Goal: Task Accomplishment & Management: Use online tool/utility

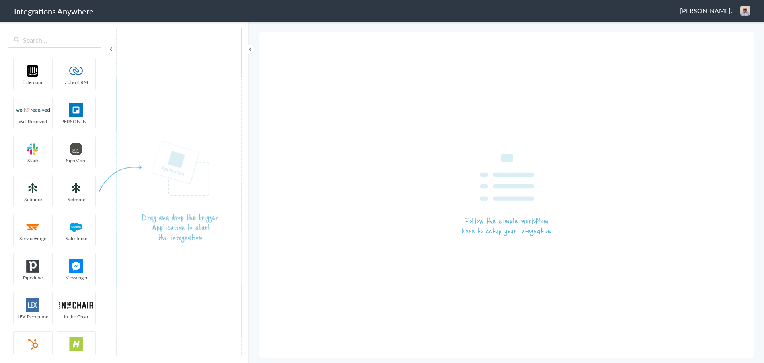
click at [714, 9] on span "[PERSON_NAME]." at bounding box center [706, 10] width 52 height 9
click at [719, 42] on li "Dashboard" at bounding box center [728, 41] width 55 height 12
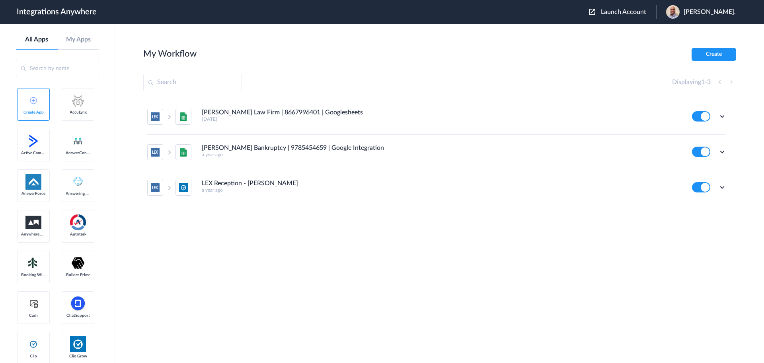
click at [622, 12] on span "Launch Account" at bounding box center [623, 12] width 45 height 6
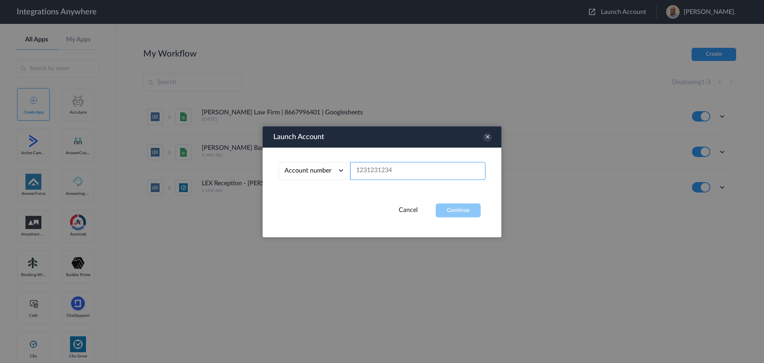
paste input "7043269705"
click at [457, 209] on button "Continue" at bounding box center [458, 210] width 45 height 14
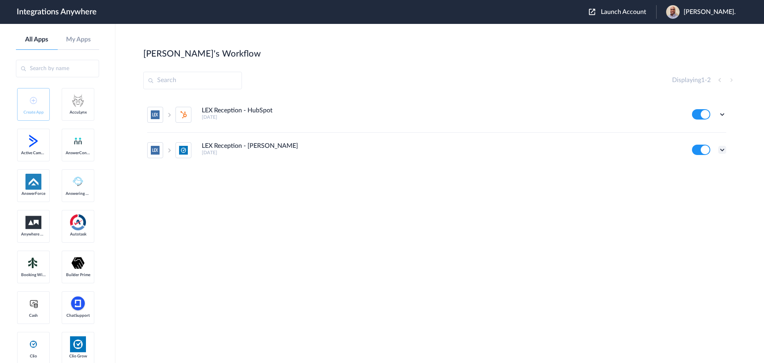
click at [722, 149] on icon at bounding box center [722, 150] width 8 height 8
click at [703, 169] on li "Edit" at bounding box center [700, 168] width 52 height 15
click at [721, 112] on icon at bounding box center [722, 114] width 8 height 8
click at [706, 145] on link "Task history" at bounding box center [699, 147] width 38 height 6
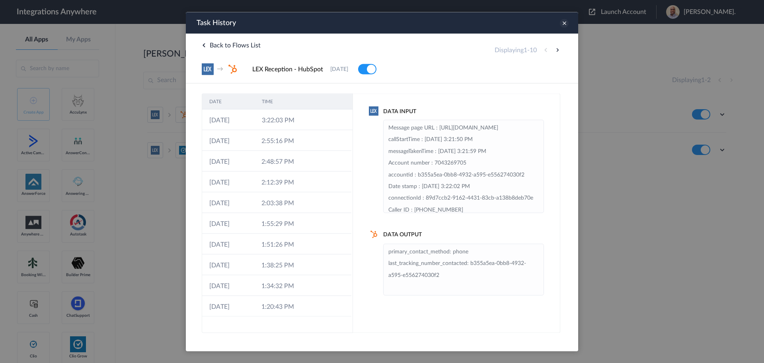
click at [563, 23] on icon at bounding box center [564, 23] width 9 height 9
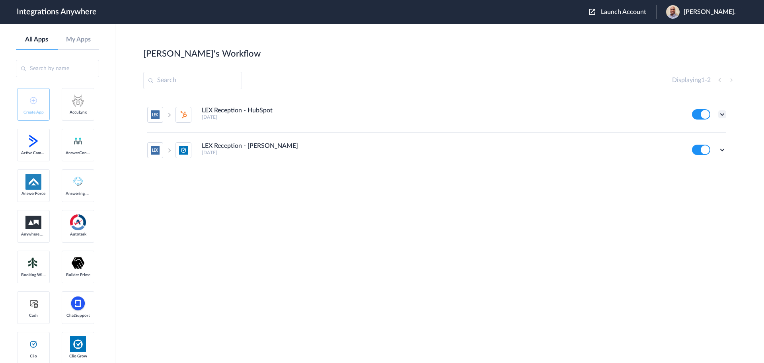
click at [723, 112] on icon at bounding box center [722, 114] width 8 height 8
click at [700, 131] on li "Edit" at bounding box center [700, 132] width 52 height 15
click at [616, 14] on span "Launch Account" at bounding box center [623, 12] width 45 height 6
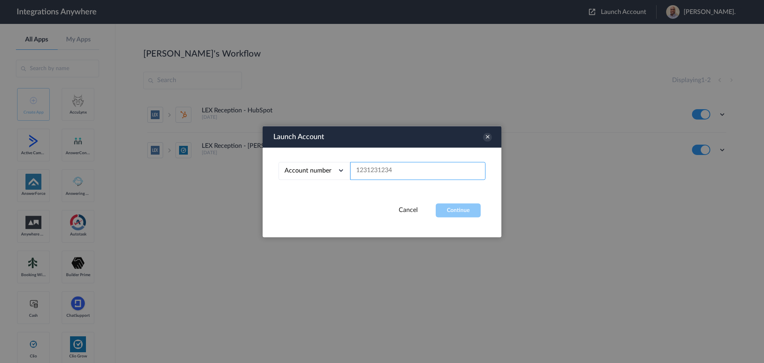
paste input "8284191128"
click at [456, 208] on button "Continue" at bounding box center [458, 210] width 45 height 14
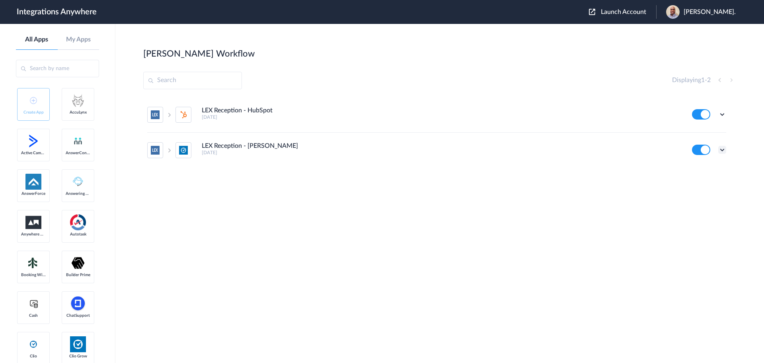
click at [724, 149] on icon at bounding box center [722, 150] width 8 height 8
click at [697, 167] on link "Edit" at bounding box center [689, 168] width 19 height 6
click at [723, 146] on icon at bounding box center [722, 150] width 8 height 8
click at [699, 179] on li "Task history" at bounding box center [700, 182] width 52 height 15
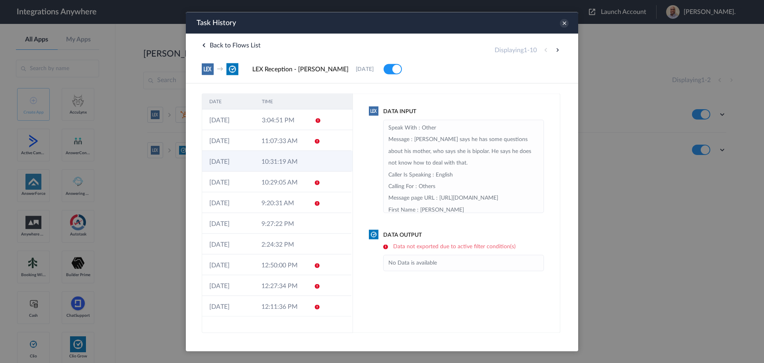
click at [292, 157] on td "10:31:19 AM" at bounding box center [280, 160] width 52 height 21
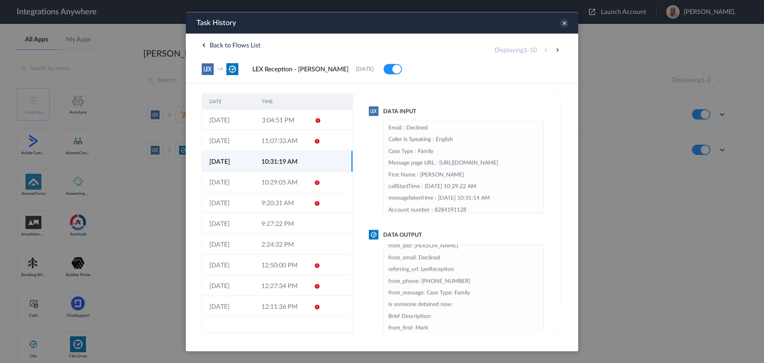
scroll to position [29, 0]
click at [315, 263] on icon at bounding box center [317, 265] width 6 height 6
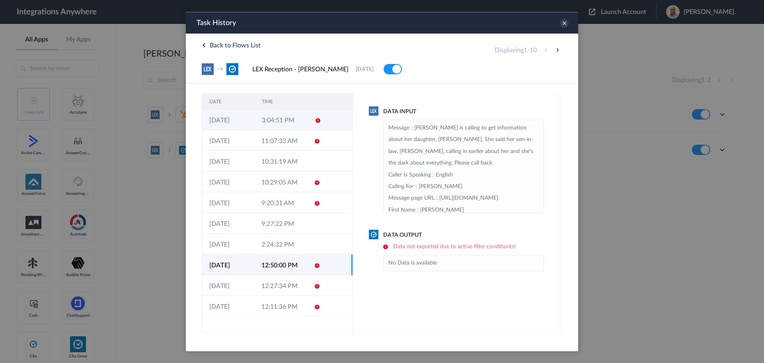
click at [290, 129] on td "3:04:51 PM" at bounding box center [281, 119] width 53 height 21
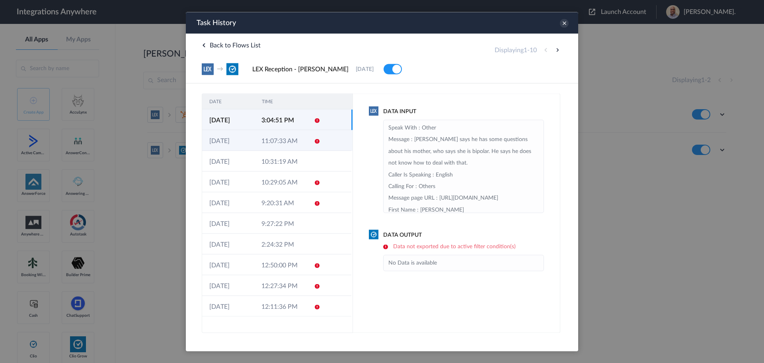
click at [289, 141] on td "11:07:33 AM" at bounding box center [280, 140] width 52 height 21
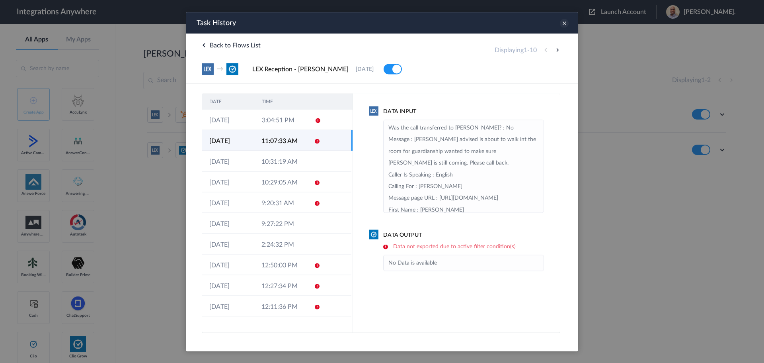
click at [566, 23] on icon at bounding box center [564, 23] width 9 height 9
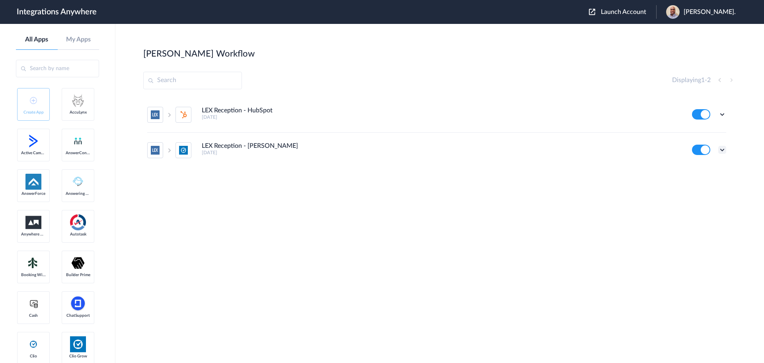
click at [723, 151] on icon at bounding box center [722, 150] width 8 height 8
click at [706, 170] on li "Edit" at bounding box center [700, 168] width 52 height 15
click at [631, 10] on span "Launch Account" at bounding box center [623, 12] width 45 height 6
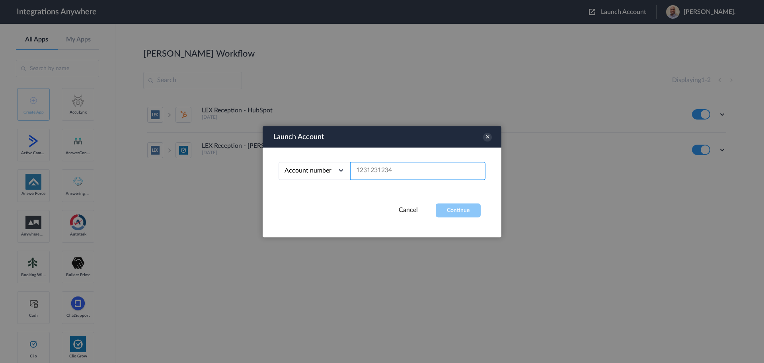
click at [399, 169] on input "text" at bounding box center [417, 171] width 135 height 18
paste input "8284191128"
type input "8284191128"
click at [462, 209] on button "Continue" at bounding box center [458, 210] width 45 height 14
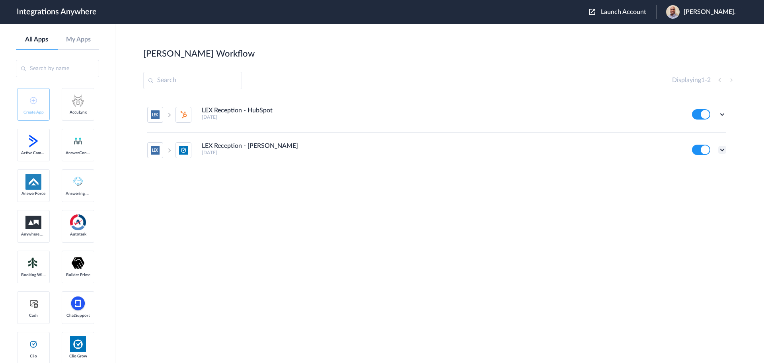
click at [721, 148] on icon at bounding box center [722, 150] width 8 height 8
click at [702, 166] on li "Edit" at bounding box center [700, 168] width 52 height 15
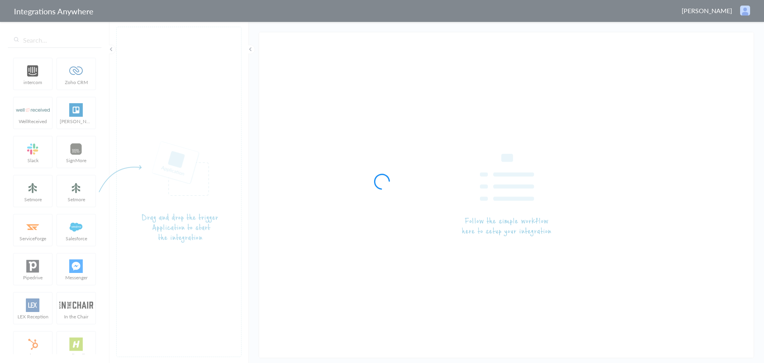
type input "LEX Reception - [PERSON_NAME]"
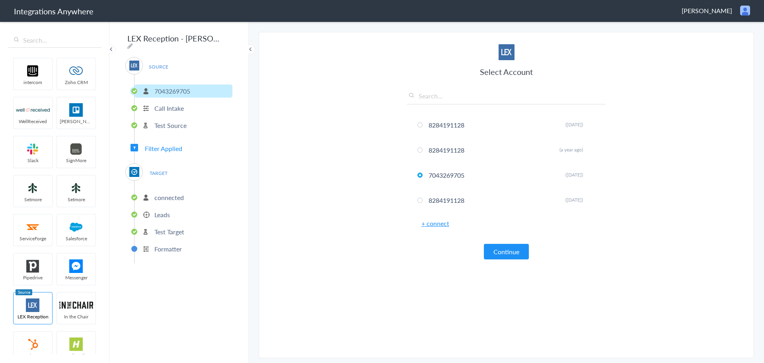
click at [173, 146] on span "Filter Applied" at bounding box center [163, 148] width 37 height 9
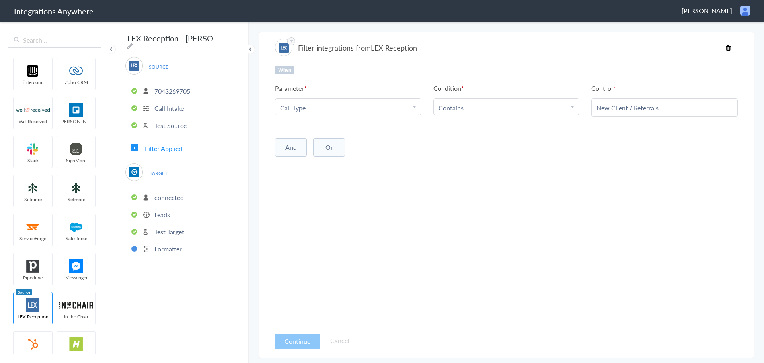
drag, startPoint x: 673, startPoint y: 110, endPoint x: 560, endPoint y: 109, distance: 113.0
click at [561, 109] on ul "Parameter Choose Parameter Call Type First Name Last Name Email Phone Case Name…" at bounding box center [506, 100] width 463 height 33
paste input "New Client / Referrals / Questions"
type input "New Client / Referrals / Questions"
click at [593, 198] on div "When Parameter Choose Parameter Call Type First Name Last Name Email Phone Case…" at bounding box center [506, 196] width 463 height 261
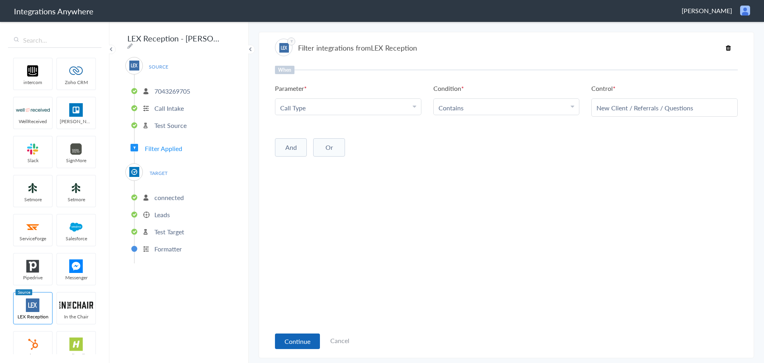
click at [292, 337] on button "Continue" at bounding box center [297, 341] width 45 height 16
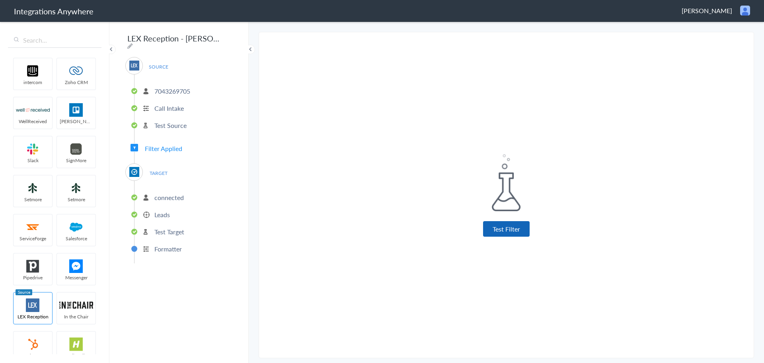
click at [497, 222] on button "Test Filter" at bounding box center [506, 229] width 47 height 16
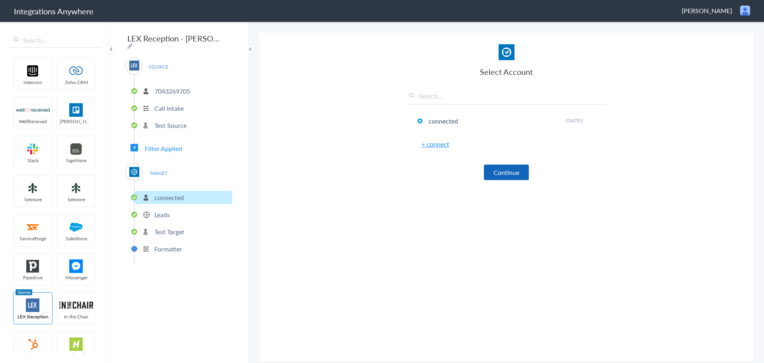
click at [512, 175] on button "Continue" at bounding box center [506, 172] width 45 height 16
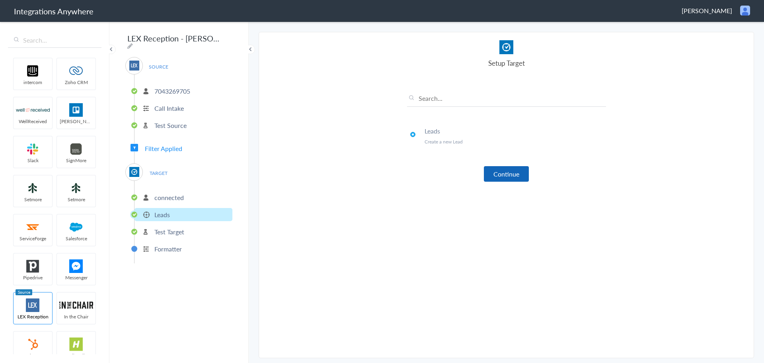
click at [513, 175] on button "Continue" at bounding box center [506, 174] width 45 height 16
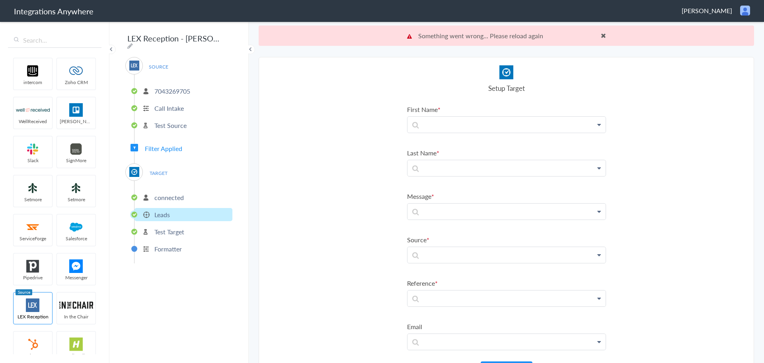
click at [157, 125] on p "Test Source" at bounding box center [170, 125] width 32 height 9
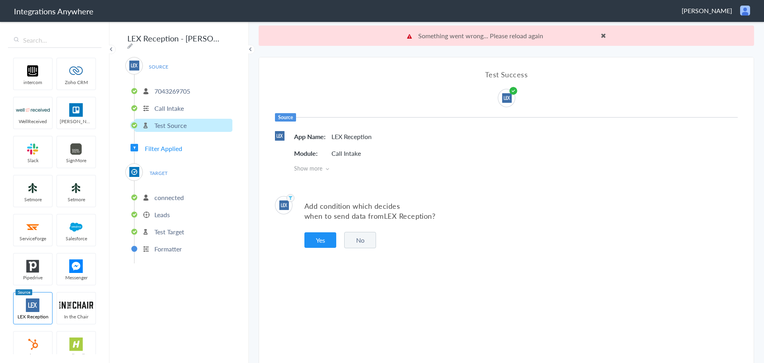
click at [179, 105] on p "Call Intake" at bounding box center [168, 107] width 29 height 9
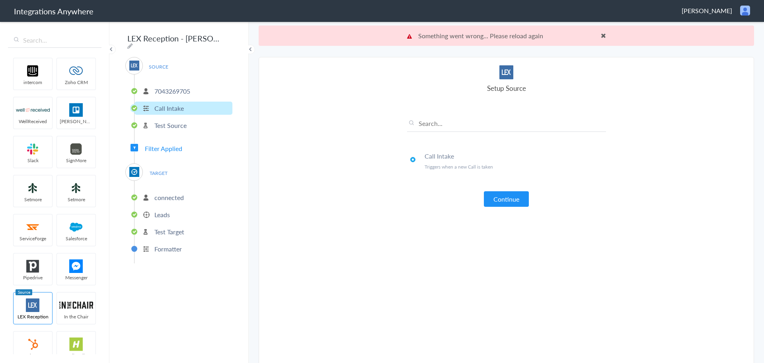
click at [165, 122] on p "Test Source" at bounding box center [170, 125] width 32 height 9
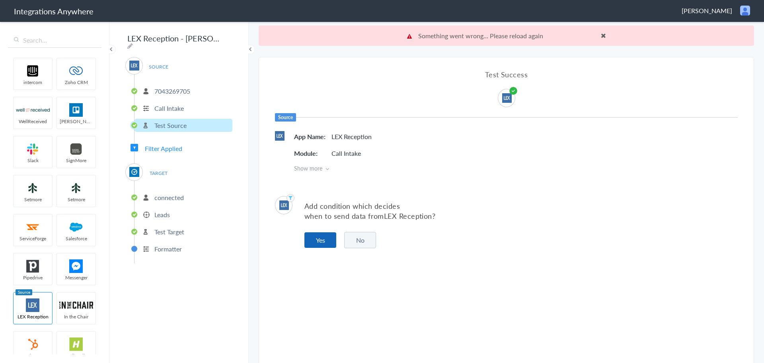
click at [318, 238] on button "Yes" at bounding box center [320, 240] width 32 height 16
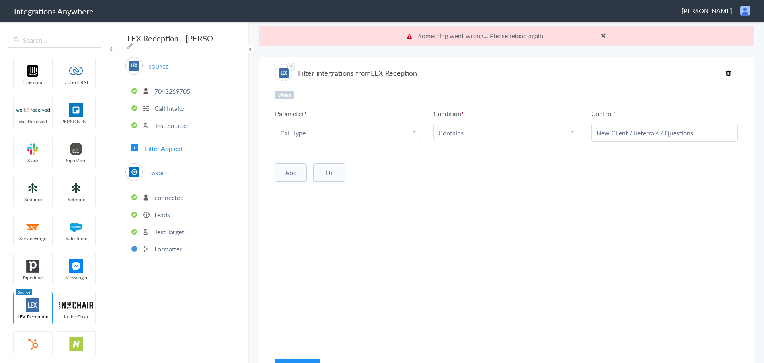
scroll to position [20, 0]
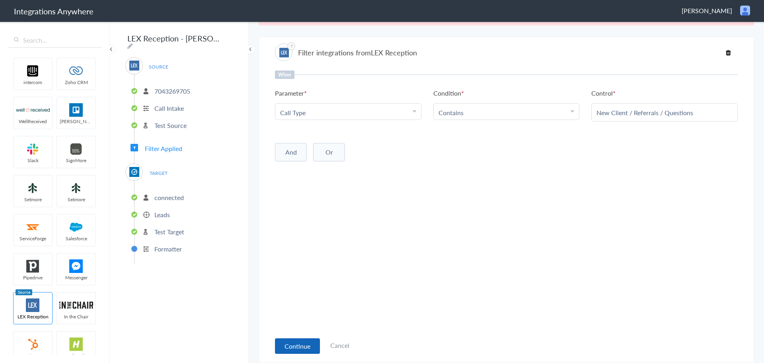
click at [297, 342] on button "Continue" at bounding box center [297, 346] width 45 height 16
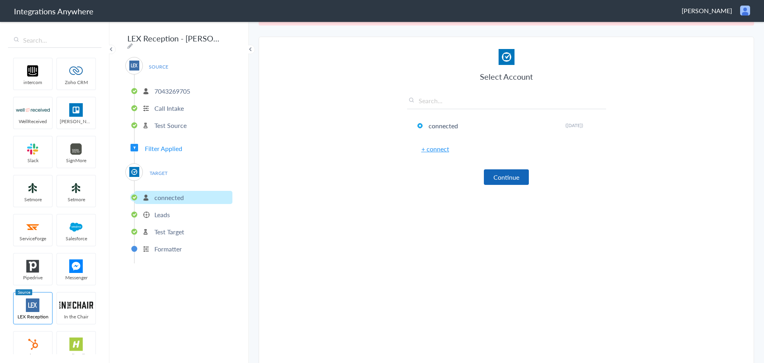
click at [513, 174] on button "Continue" at bounding box center [506, 177] width 45 height 16
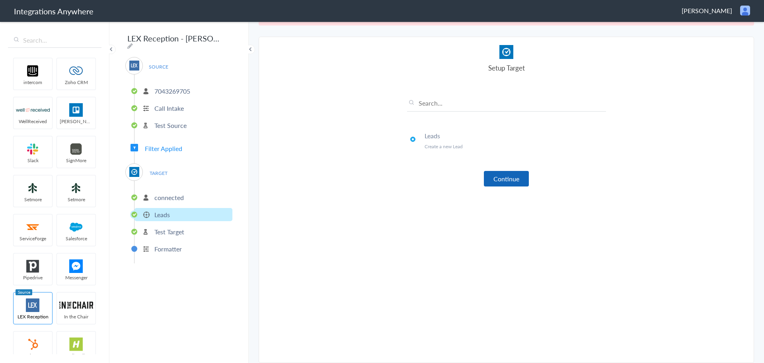
click at [511, 175] on button "Continue" at bounding box center [506, 179] width 45 height 16
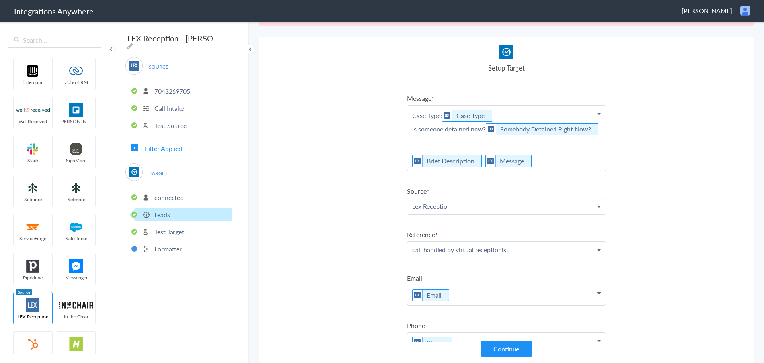
scroll to position [111, 0]
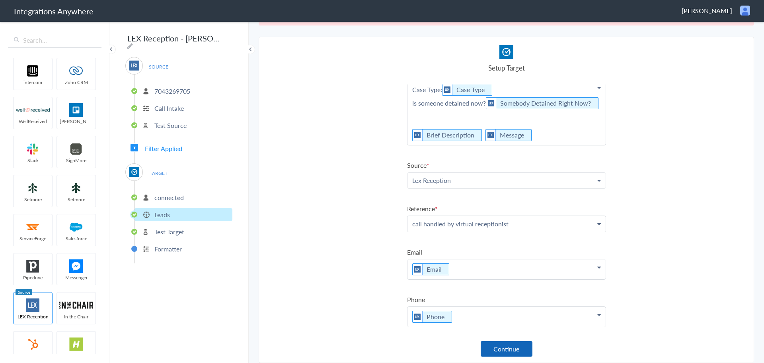
click at [499, 348] on button "Continue" at bounding box center [507, 349] width 52 height 16
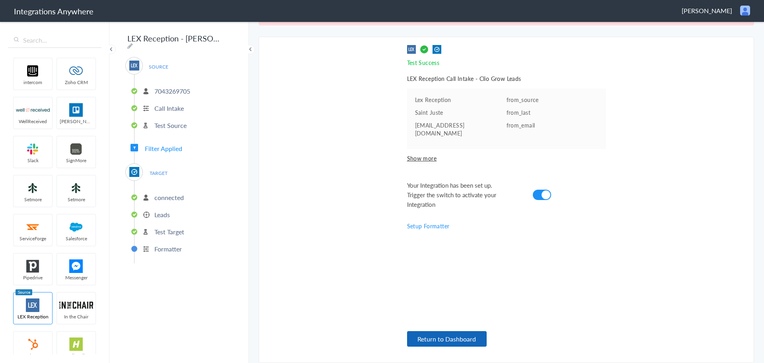
click at [448, 335] on button "Return to Dashboard" at bounding box center [447, 339] width 80 height 16
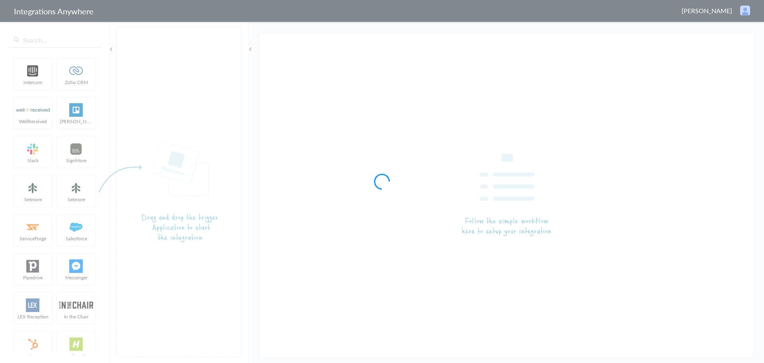
type input "LEX Reception - HubSpot"
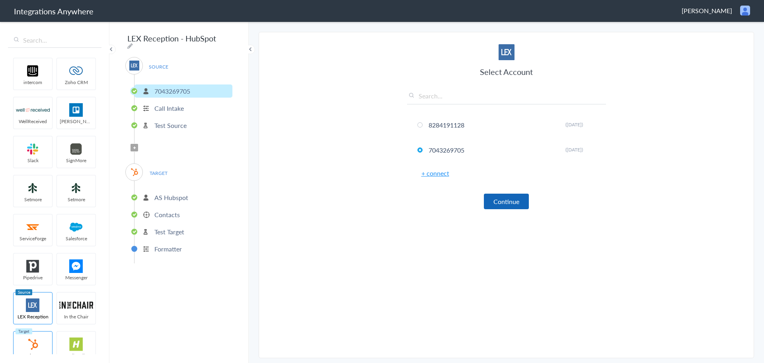
click at [508, 205] on button "Continue" at bounding box center [506, 201] width 45 height 16
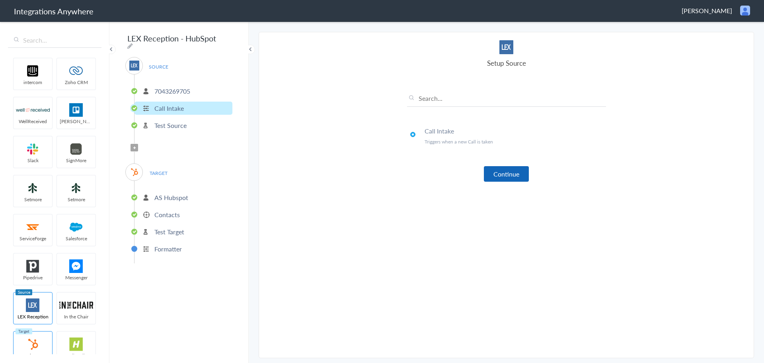
click at [515, 177] on button "Continue" at bounding box center [506, 174] width 45 height 16
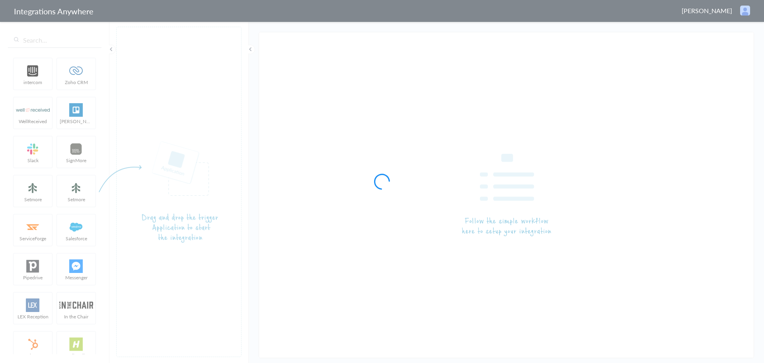
type input "LEX Reception - [PERSON_NAME]"
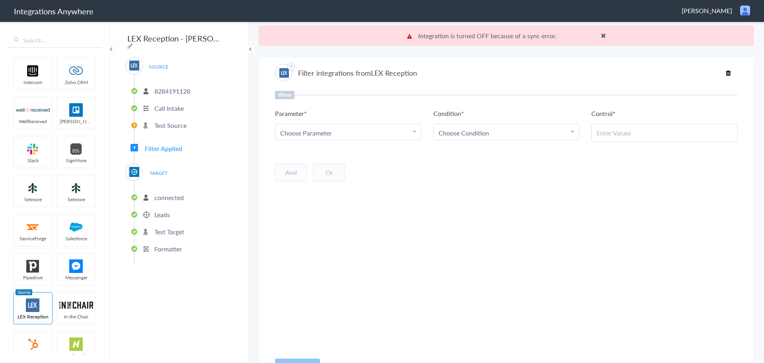
click at [602, 33] on span at bounding box center [603, 35] width 5 height 6
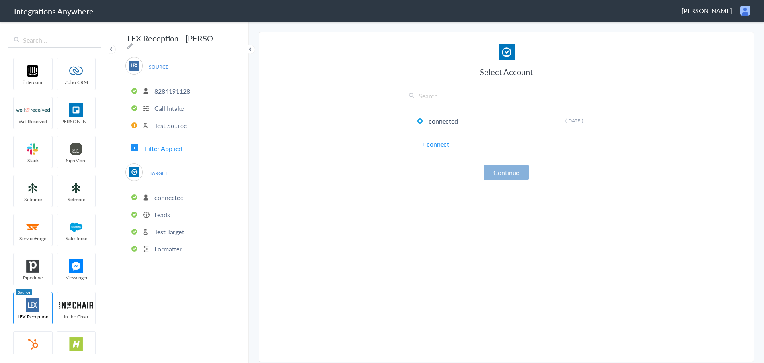
click at [513, 177] on button "Continue" at bounding box center [506, 172] width 45 height 16
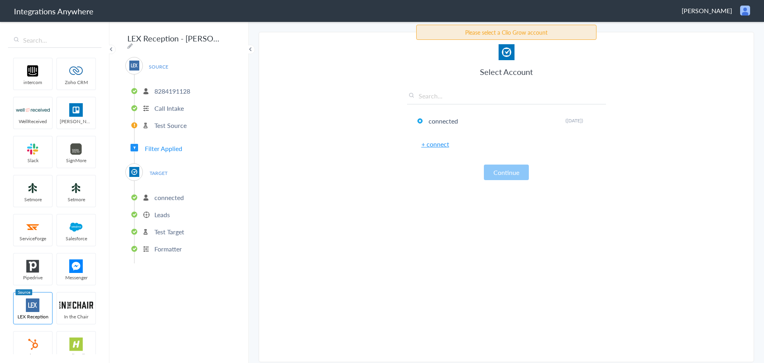
click at [174, 123] on p "Test Source" at bounding box center [170, 125] width 32 height 9
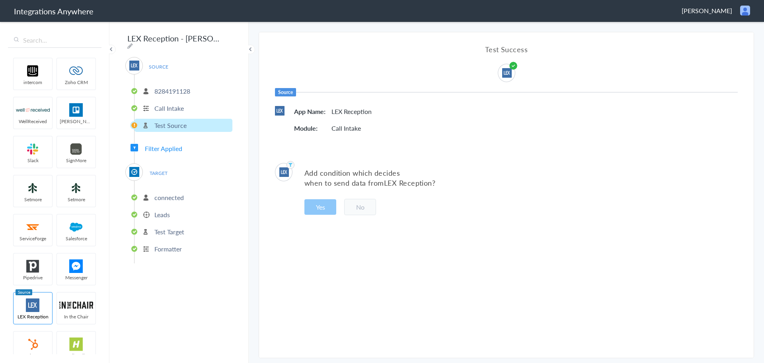
click at [162, 146] on span "Filter Applied" at bounding box center [163, 148] width 37 height 9
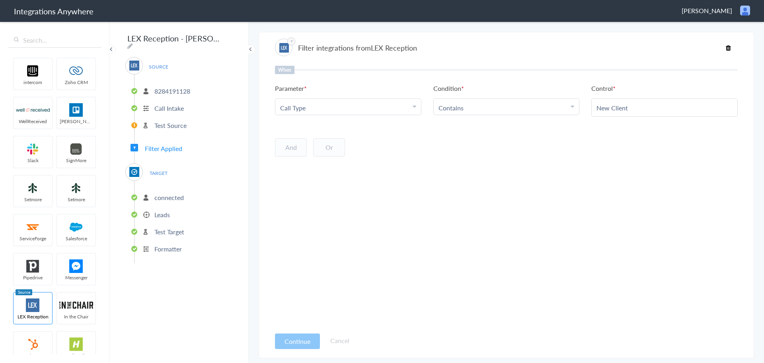
click at [179, 122] on p "Test Source" at bounding box center [170, 125] width 32 height 9
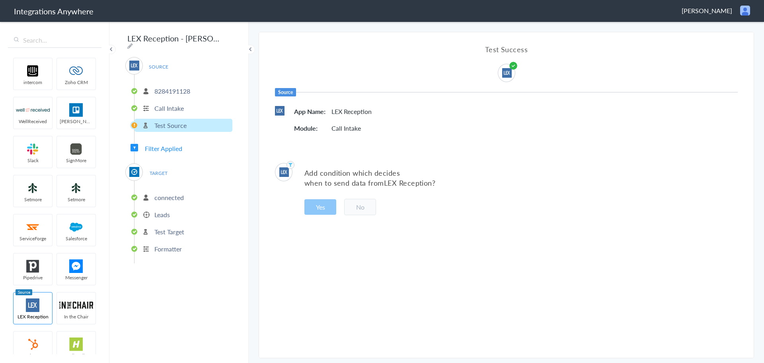
click at [176, 86] on p "8284191128" at bounding box center [172, 90] width 36 height 9
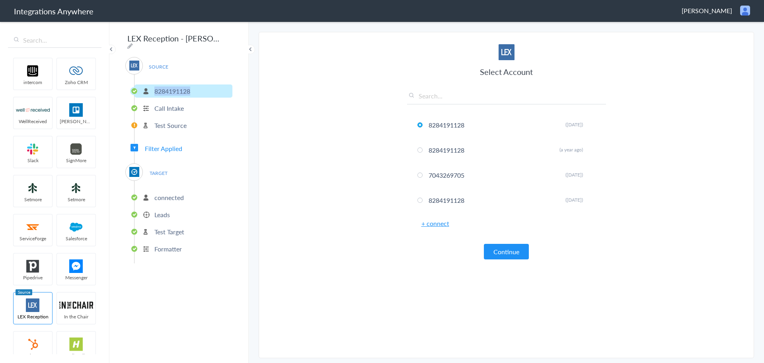
drag, startPoint x: 149, startPoint y: 86, endPoint x: 210, endPoint y: 90, distance: 61.1
click at [210, 90] on li "8284191128" at bounding box center [184, 90] width 98 height 13
copy p "8284191128"
click at [303, 86] on section "Select Account 8284191128 Rename Delete (2 months ago) 8284191128 Rename Delete…" at bounding box center [506, 195] width 495 height 326
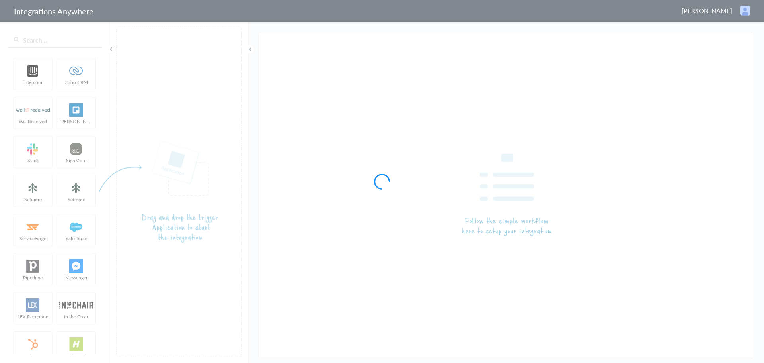
type input "LEX Reception - [PERSON_NAME]"
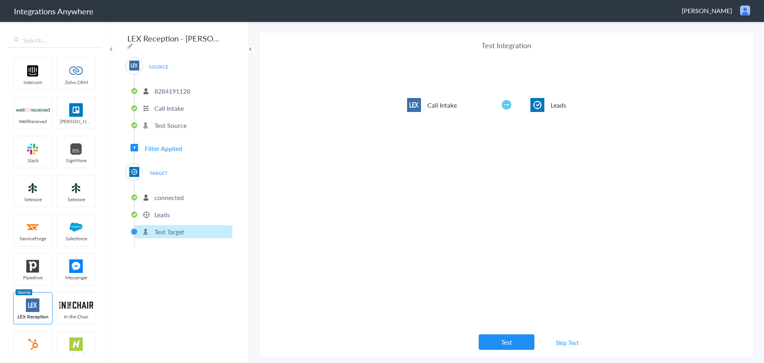
click at [168, 146] on span "Filter Applied" at bounding box center [163, 148] width 37 height 9
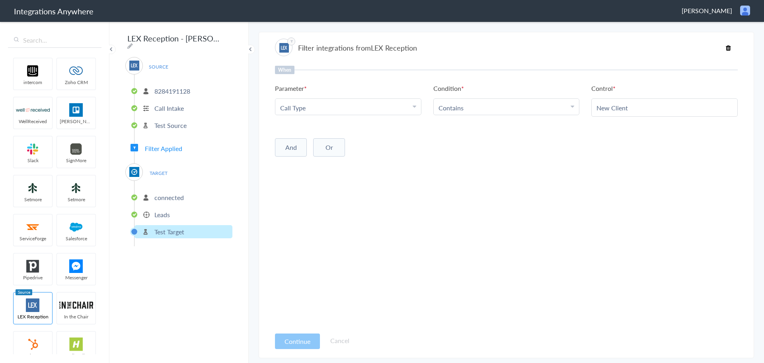
drag, startPoint x: 635, startPoint y: 107, endPoint x: 579, endPoint y: 110, distance: 56.2
click at [579, 110] on ul "Parameter Choose Parameter Call Type First Name Last Name Email Phone Case Name…" at bounding box center [506, 100] width 463 height 33
paste input "New Client / Referrals / Questions"
type input "New Client / Referrals / Questions"
click at [573, 189] on div "When Parameter Choose Parameter Call Type First Name Last Name Email Phone Case…" at bounding box center [506, 196] width 463 height 261
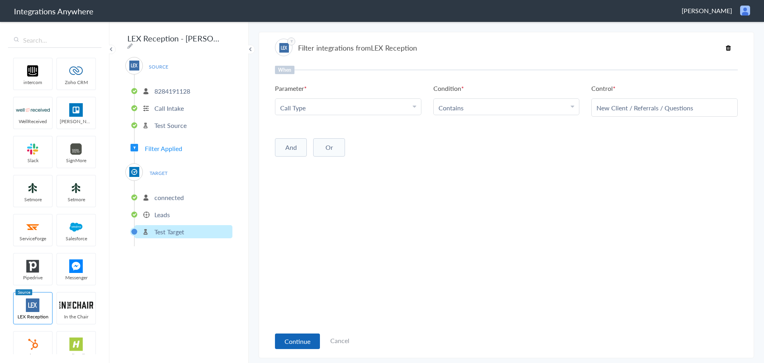
click at [292, 337] on button "Continue" at bounding box center [297, 341] width 45 height 16
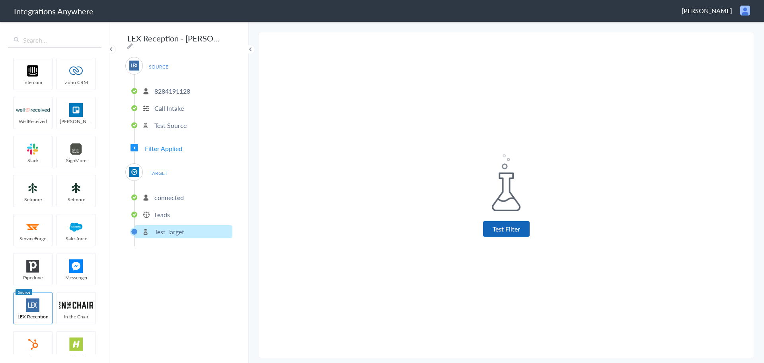
click at [497, 225] on button "Test Filter" at bounding box center [506, 229] width 47 height 16
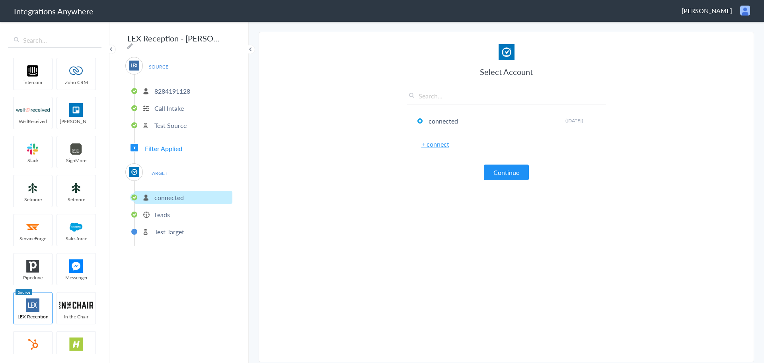
click at [510, 173] on button "Continue" at bounding box center [506, 172] width 45 height 16
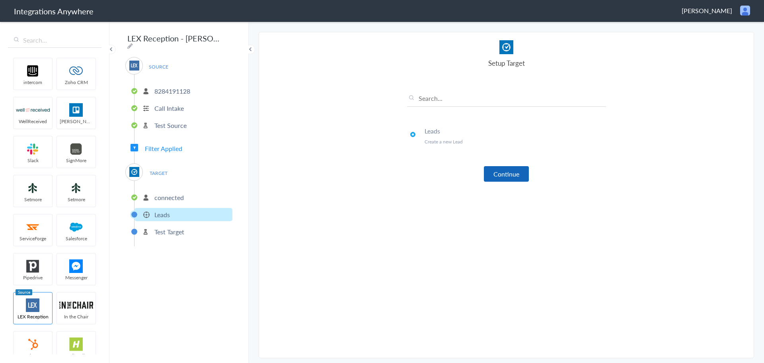
click at [509, 174] on button "Continue" at bounding box center [506, 174] width 45 height 16
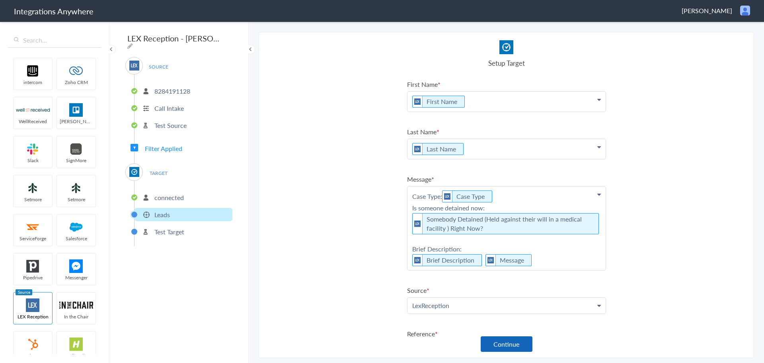
click at [507, 343] on button "Continue" at bounding box center [507, 344] width 52 height 16
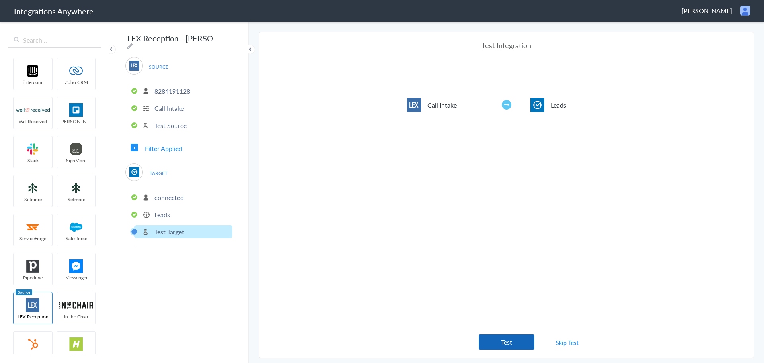
click at [515, 344] on button "Test" at bounding box center [507, 342] width 56 height 16
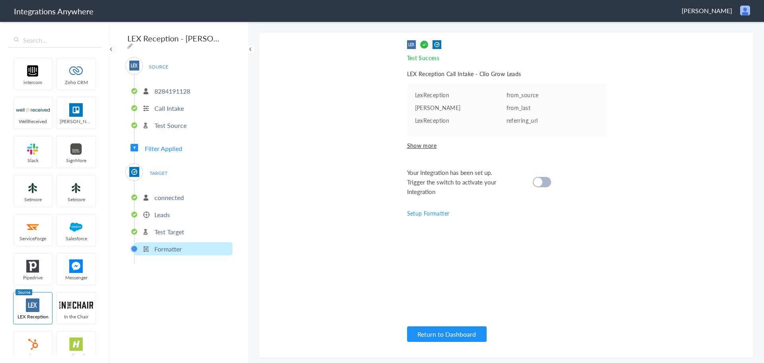
click at [544, 181] on div at bounding box center [542, 182] width 18 height 10
click at [460, 333] on button "Return to Dashboard" at bounding box center [447, 334] width 80 height 16
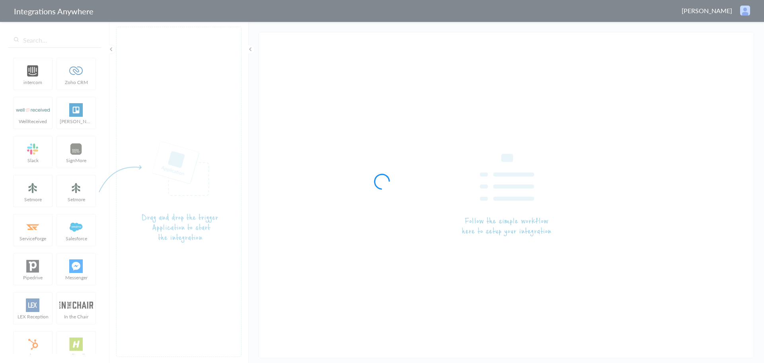
type input "LEX Reception - [PERSON_NAME]"
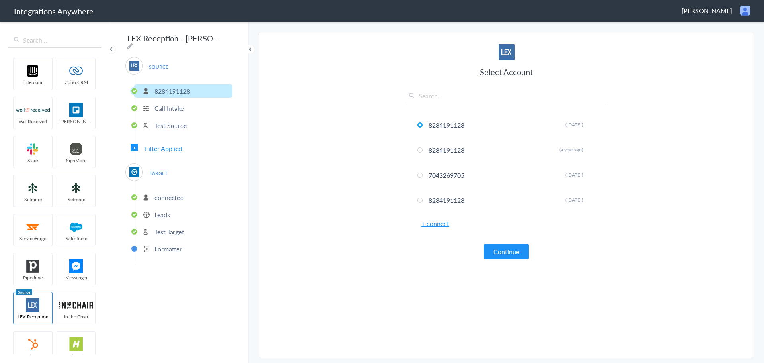
click at [191, 148] on div "SOURCE [PHONE_NUMBER] Call Intake Test Source Filter Applied TARGET connected L…" at bounding box center [178, 160] width 107 height 206
click at [176, 145] on span "Filter Applied" at bounding box center [163, 148] width 37 height 9
